Goal: Check status

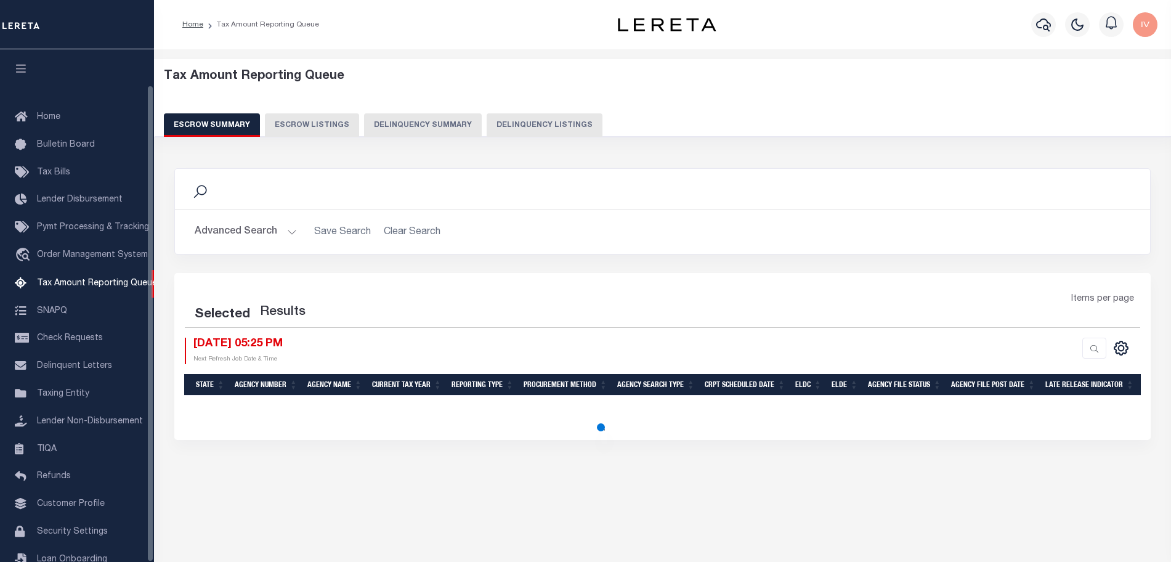
select select "100"
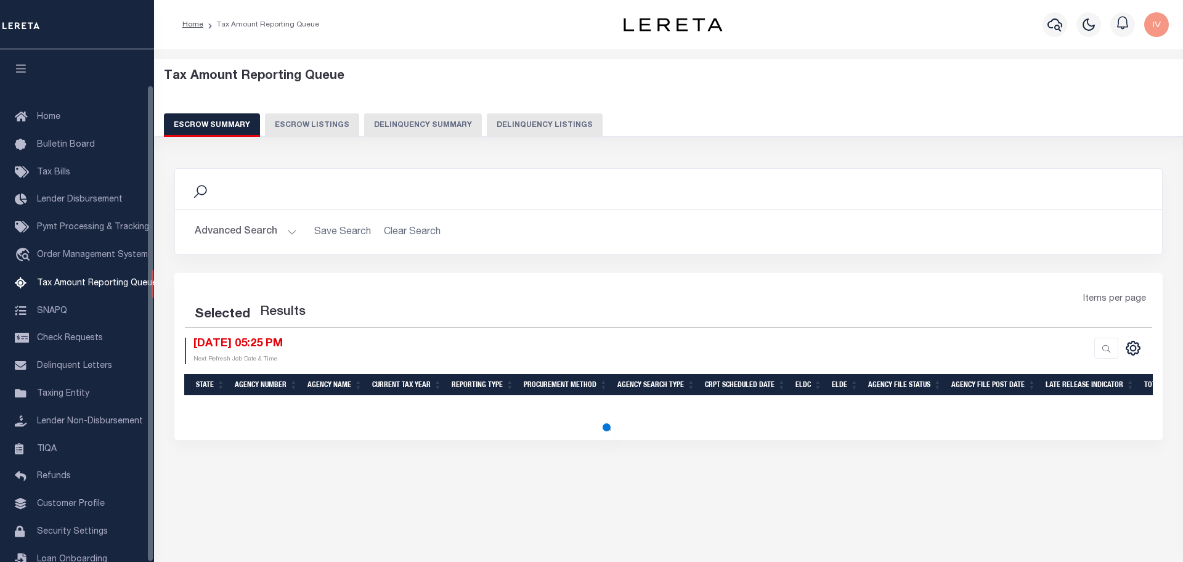
select select "100"
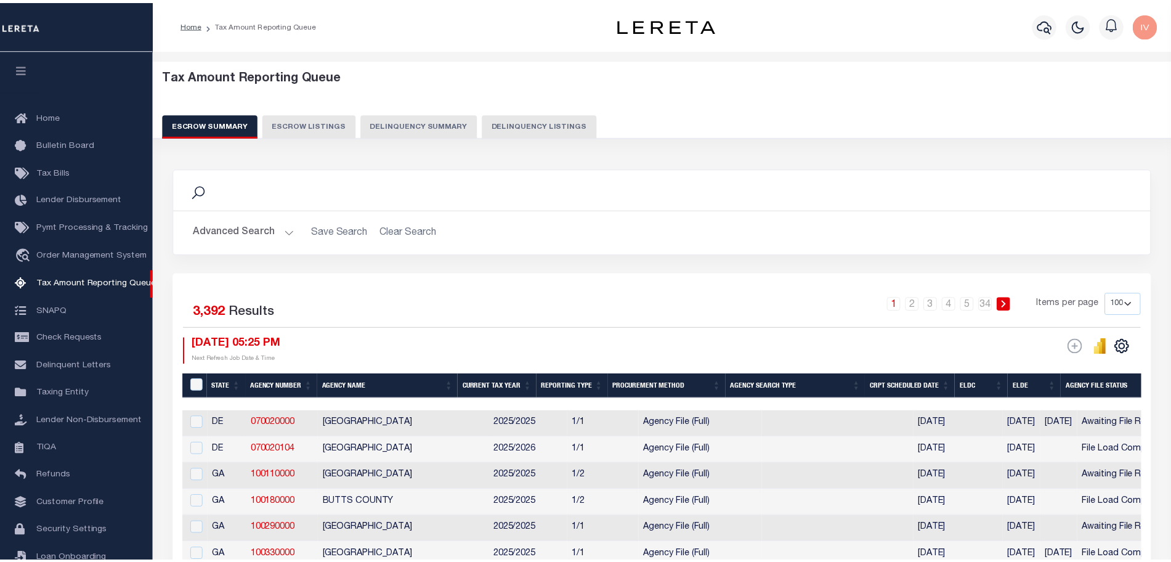
scroll to position [38, 0]
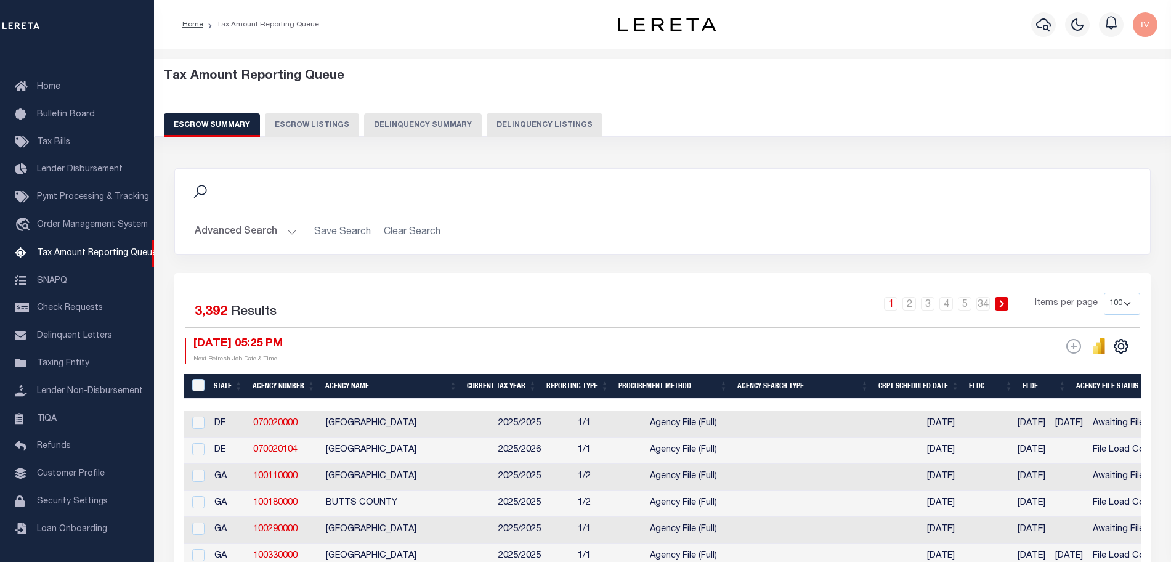
click at [487, 116] on button "Delinquency Listings" at bounding box center [545, 124] width 116 height 23
select select "100"
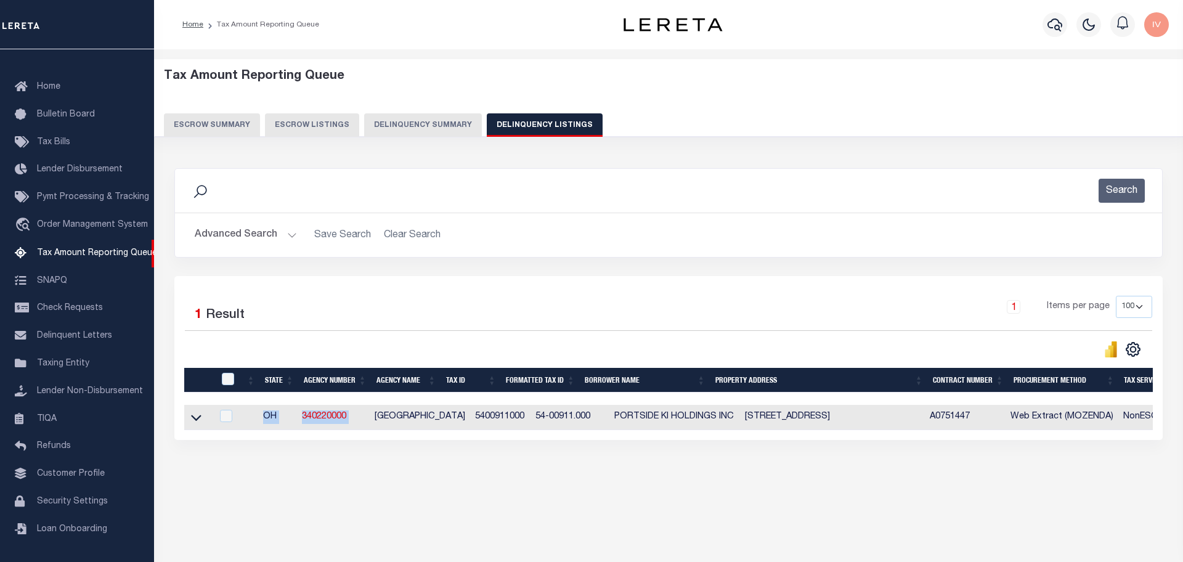
drag, startPoint x: 374, startPoint y: 419, endPoint x: 801, endPoint y: 441, distance: 426.8
click at [801, 440] on div "Selected 1 Result 1 Items per page 10 25 50 100 500" at bounding box center [668, 358] width 988 height 164
click at [193, 420] on icon at bounding box center [196, 418] width 10 height 6
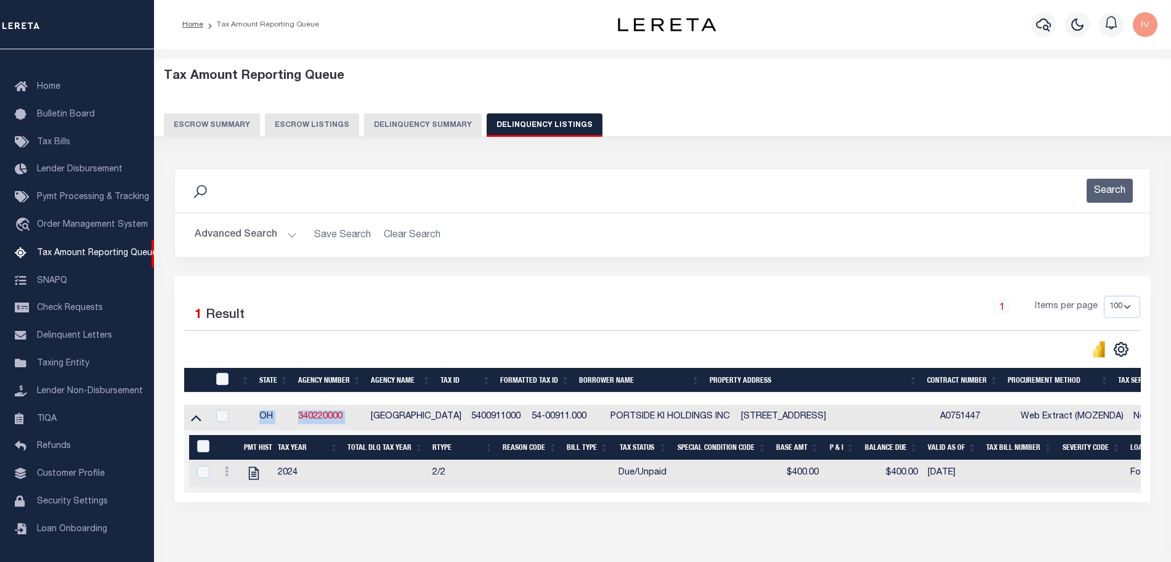
scroll to position [0, 462]
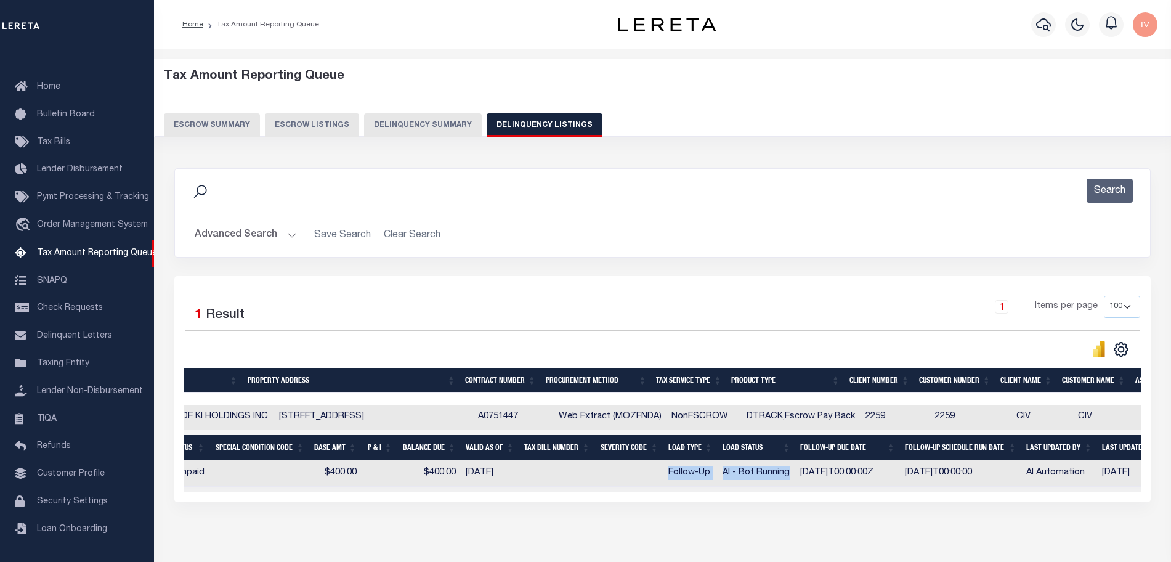
drag, startPoint x: 663, startPoint y: 477, endPoint x: 793, endPoint y: 476, distance: 129.4
click at [793, 476] on tr "2024 2/2 Due/Unpaid $400.00 $400.00 [DATE] Follow-Up AI - Bot Running [DATE]T00…" at bounding box center [561, 473] width 1669 height 26
